Goal: Task Accomplishment & Management: Manage account settings

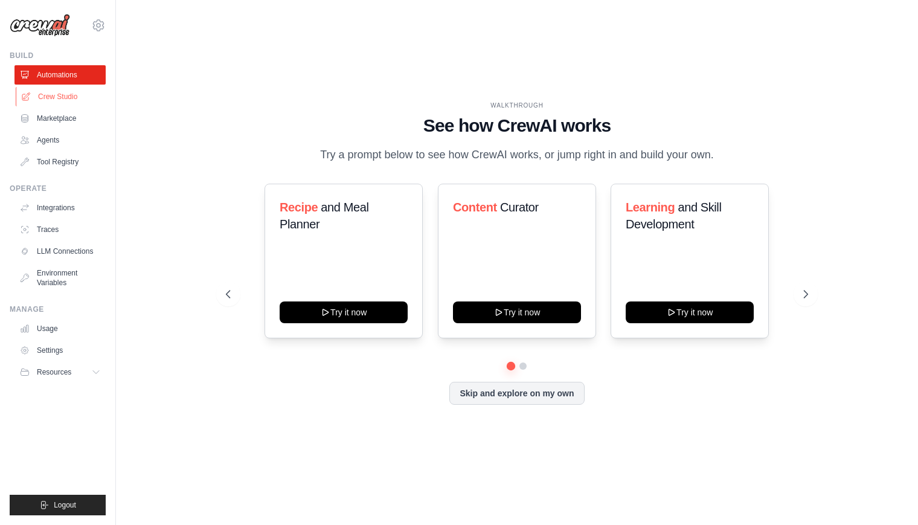
click at [52, 95] on link "Crew Studio" at bounding box center [61, 96] width 91 height 19
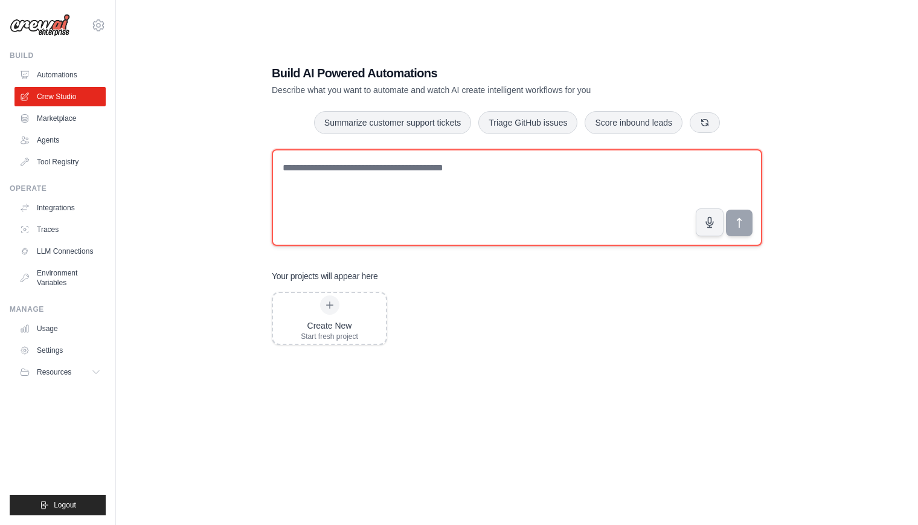
click at [431, 186] on textarea at bounding box center [517, 197] width 491 height 97
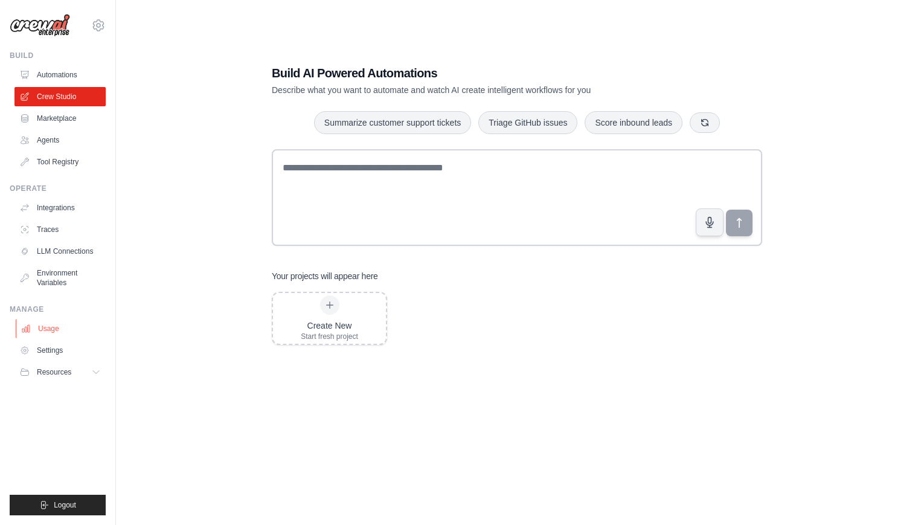
click at [53, 324] on link "Usage" at bounding box center [61, 328] width 91 height 19
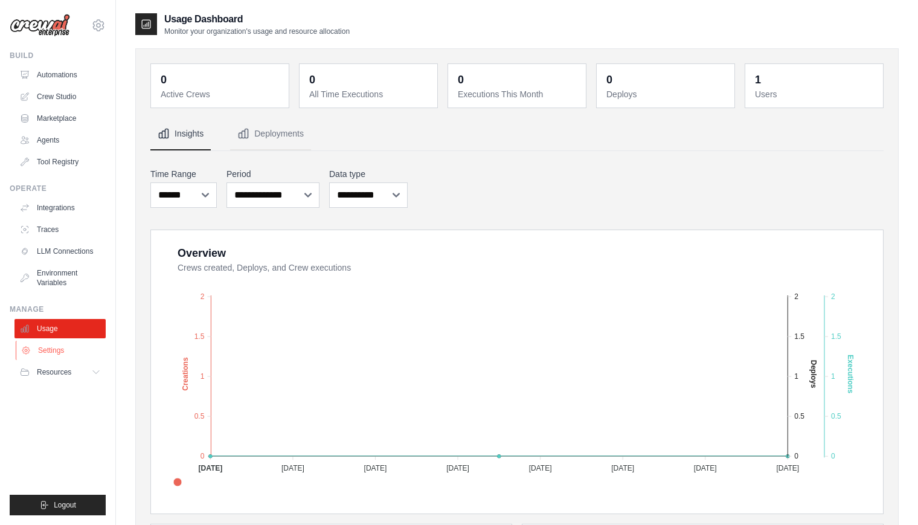
click at [42, 349] on link "Settings" at bounding box center [61, 350] width 91 height 19
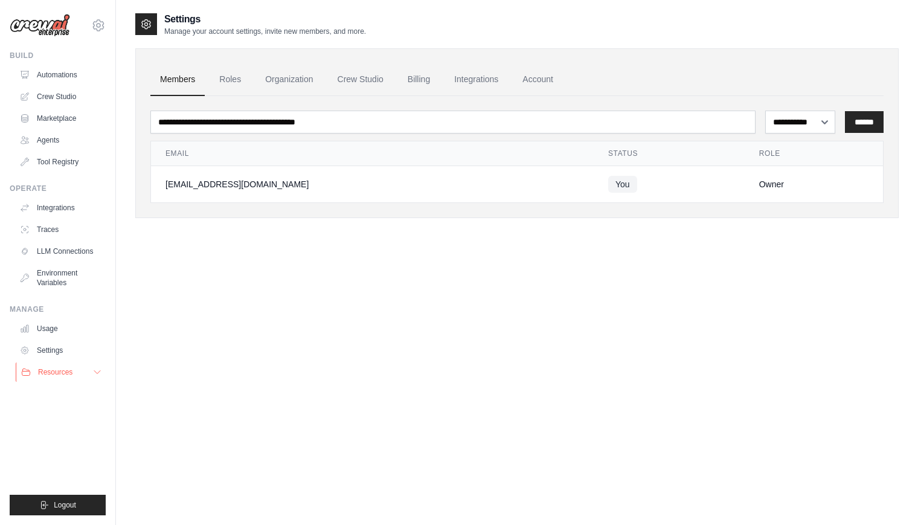
click at [73, 371] on button "Resources" at bounding box center [61, 372] width 91 height 19
